Goal: Information Seeking & Learning: Understand process/instructions

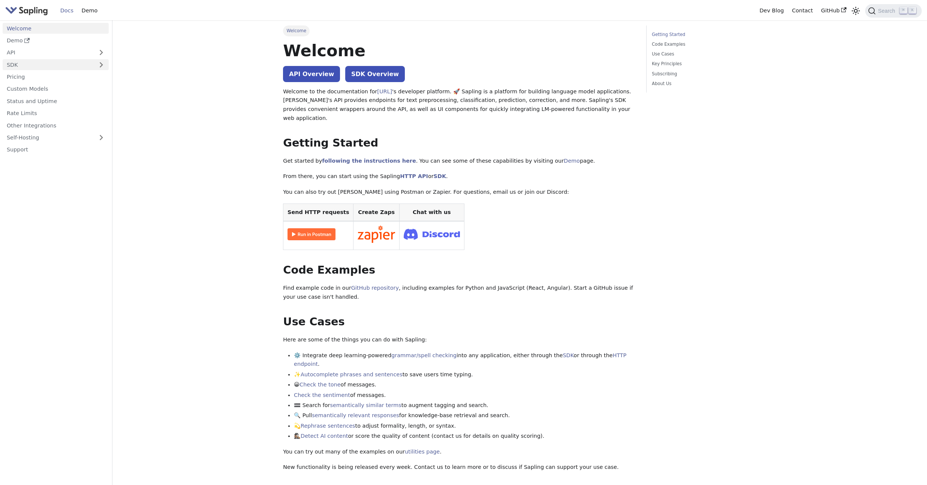
click at [70, 66] on link "SDK" at bounding box center [48, 64] width 91 height 11
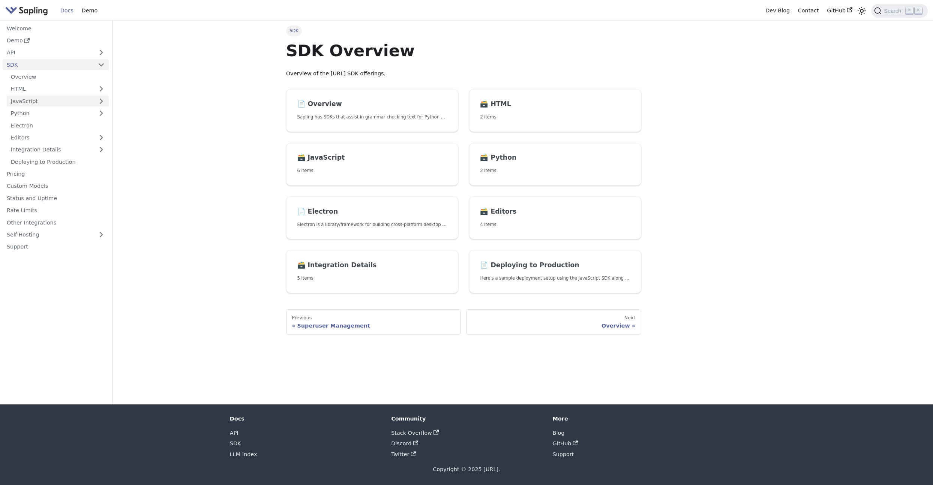
click at [72, 98] on link "JavaScript" at bounding box center [58, 101] width 102 height 11
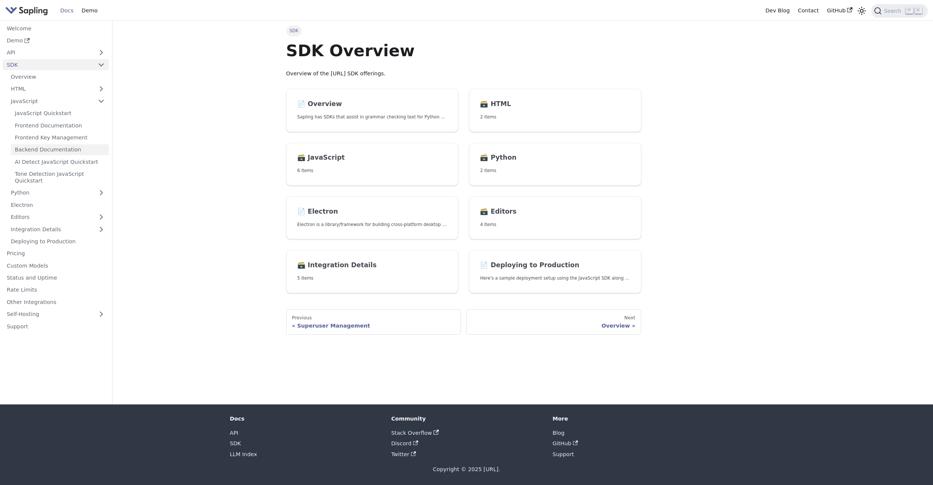
click at [69, 146] on link "Backend Documentation" at bounding box center [60, 149] width 98 height 11
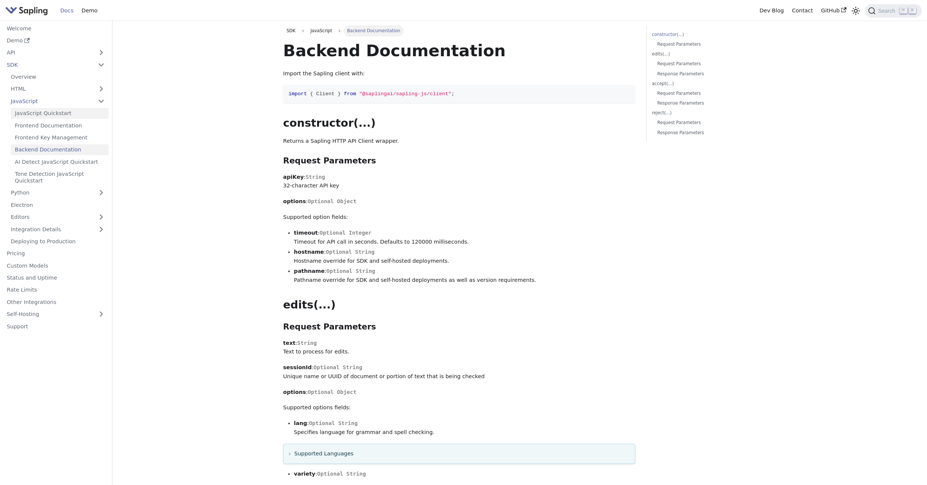
click at [66, 115] on link "JavaScript Quickstart" at bounding box center [60, 113] width 98 height 11
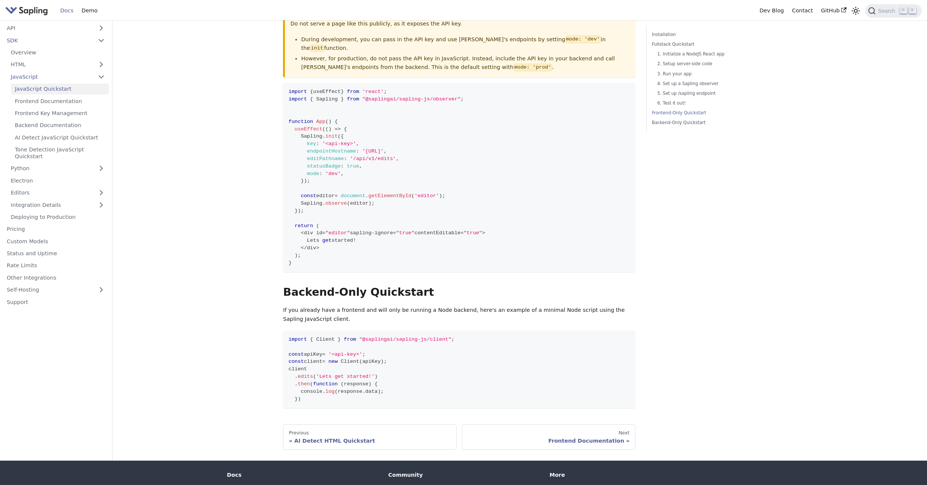
scroll to position [1530, 0]
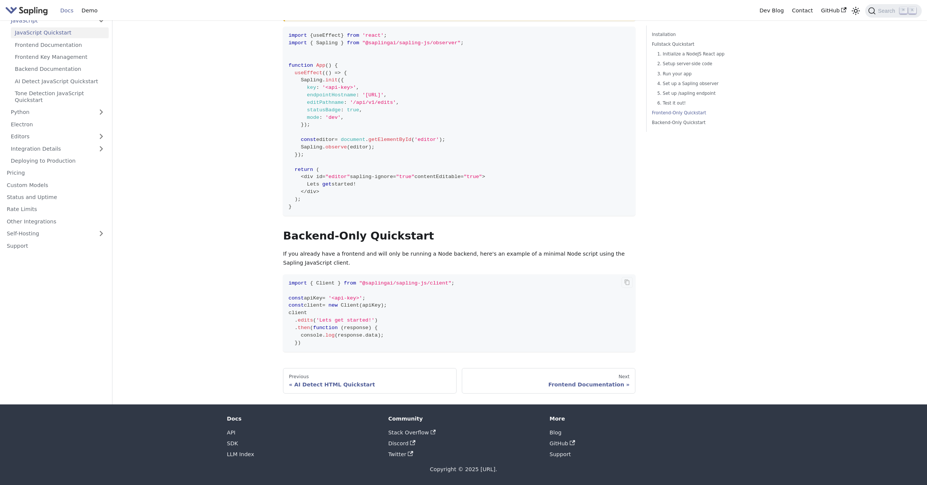
click at [459, 284] on code "import { Client } from "@saplingai/sapling-js/client" ; const apiKey = '<api-ke…" at bounding box center [459, 313] width 352 height 78
